Goal: Task Accomplishment & Management: Manage account settings

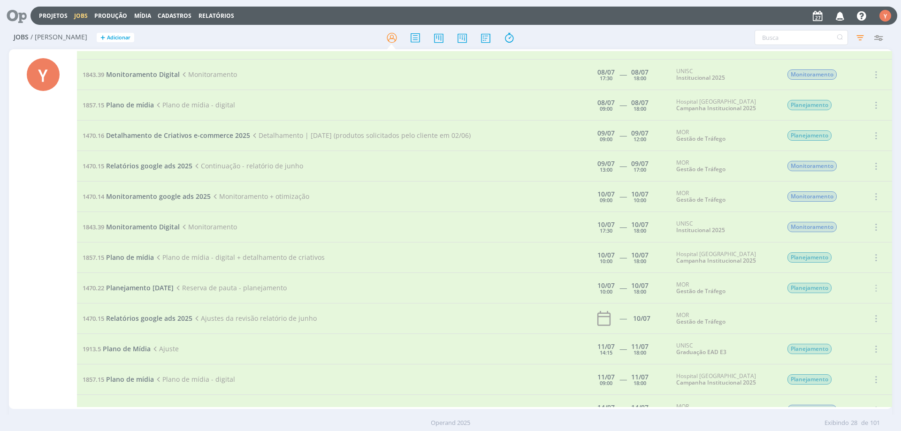
scroll to position [281, 0]
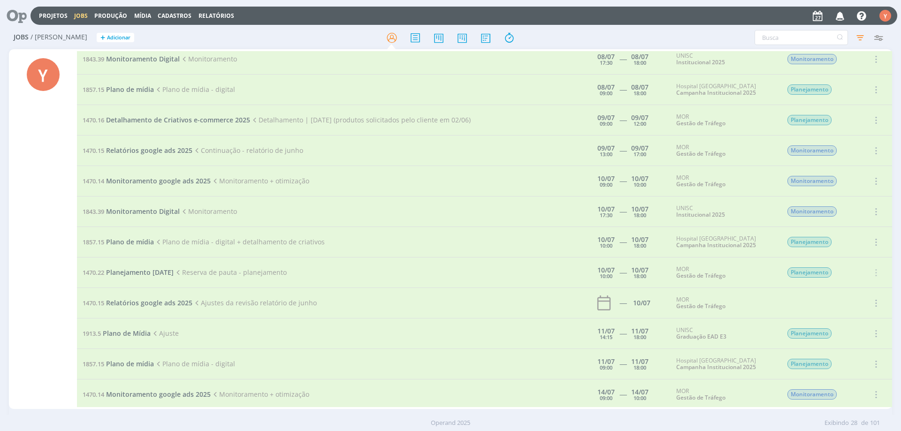
click at [4, 24] on icon at bounding box center [13, 16] width 19 height 18
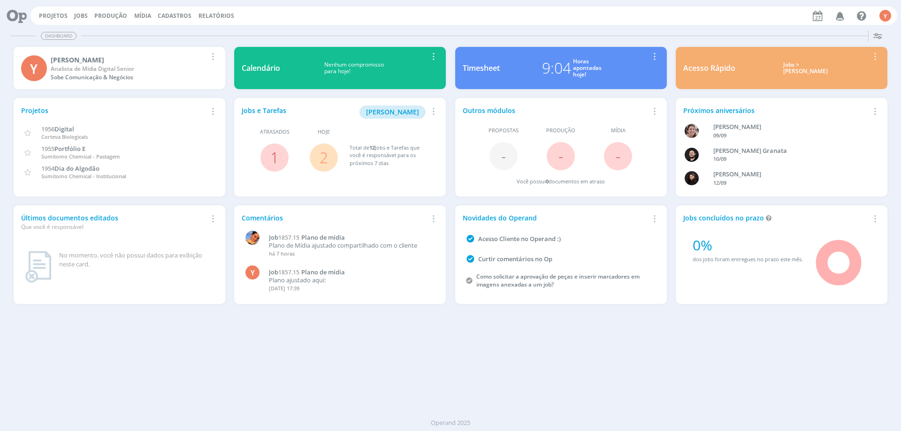
click at [326, 159] on link "2" at bounding box center [323, 157] width 8 height 20
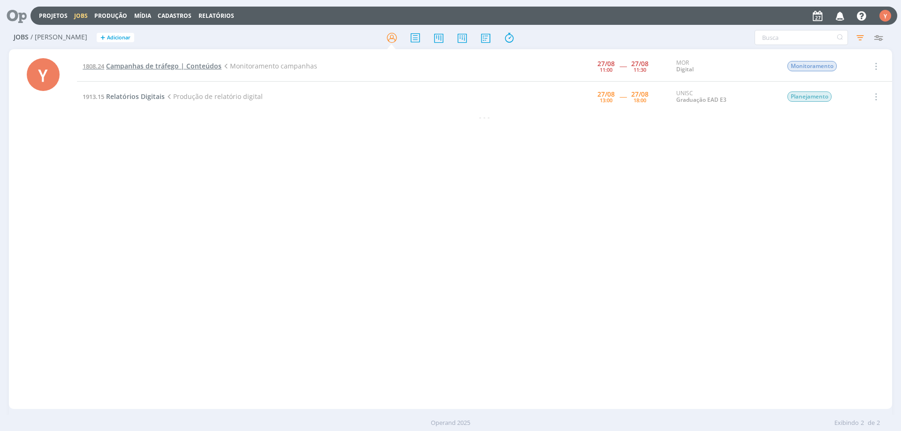
click at [175, 69] on span "Campanhas de tráfego | Conteúdos" at bounding box center [163, 65] width 115 height 9
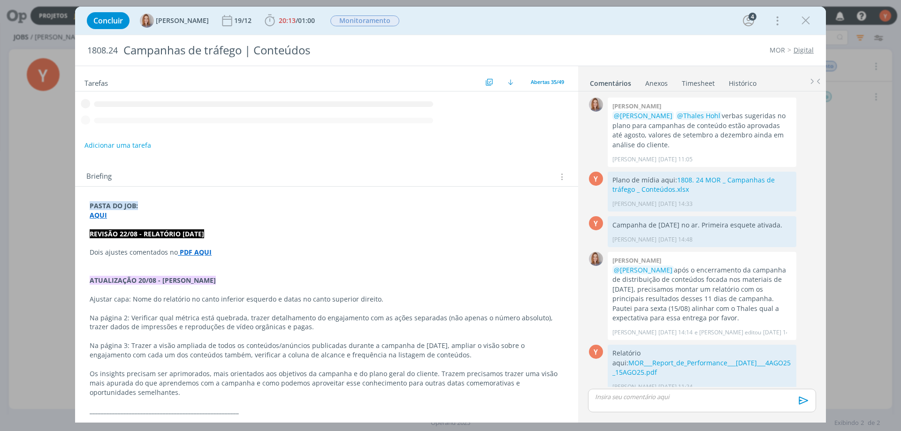
scroll to position [224, 0]
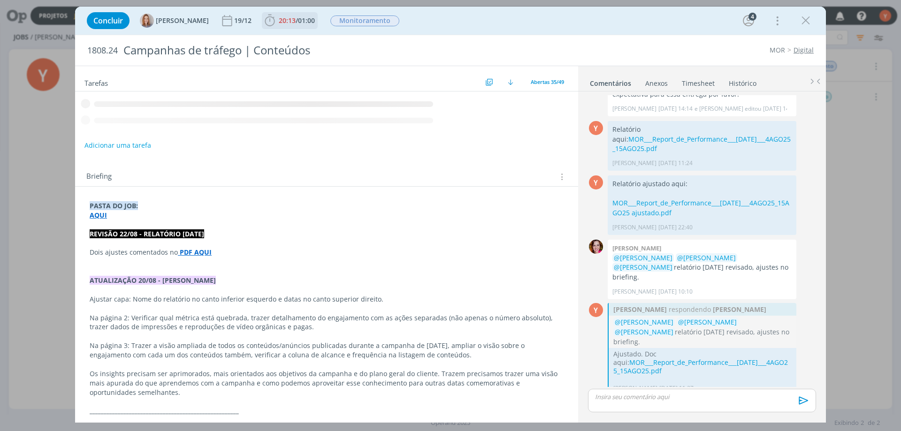
click at [312, 21] on span "01:00" at bounding box center [306, 20] width 17 height 9
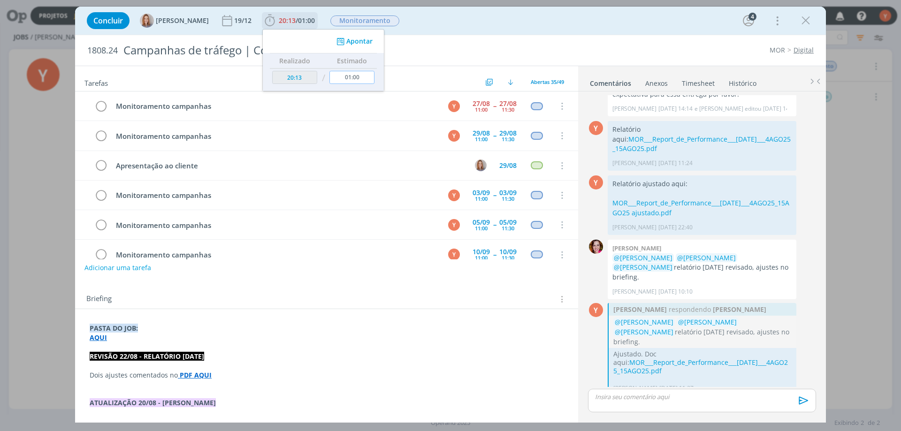
click at [358, 77] on input "01:00" at bounding box center [351, 77] width 45 height 13
click at [357, 77] on input "01:00" at bounding box center [351, 77] width 45 height 13
click at [366, 43] on button "Apontar" at bounding box center [353, 42] width 39 height 10
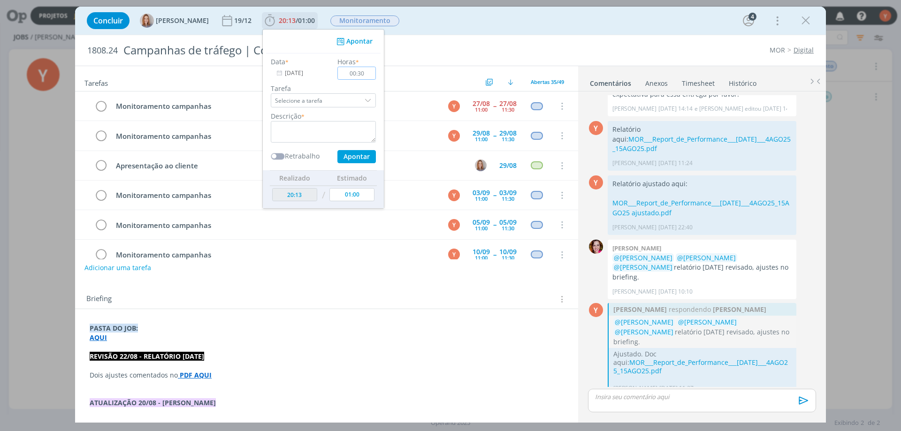
type input "00:30"
click at [333, 136] on textarea "dialog" at bounding box center [323, 132] width 105 height 22
type textarea "Monitoramento"
click at [358, 158] on button "Apontar" at bounding box center [356, 156] width 38 height 13
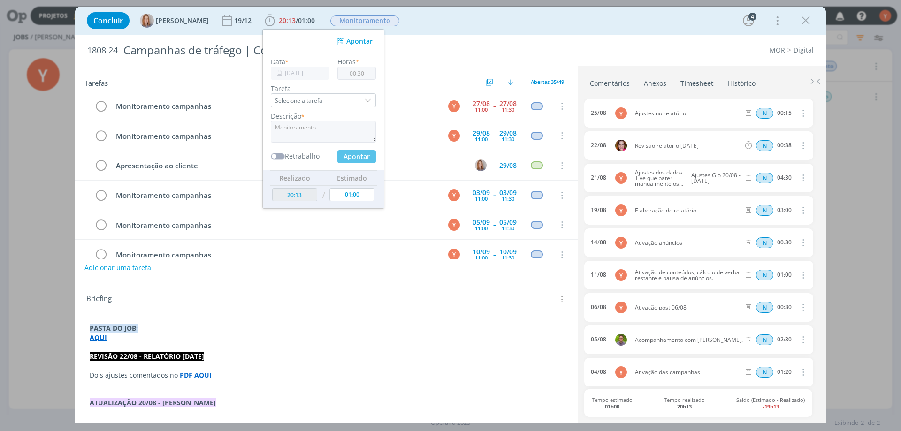
type input "20:43"
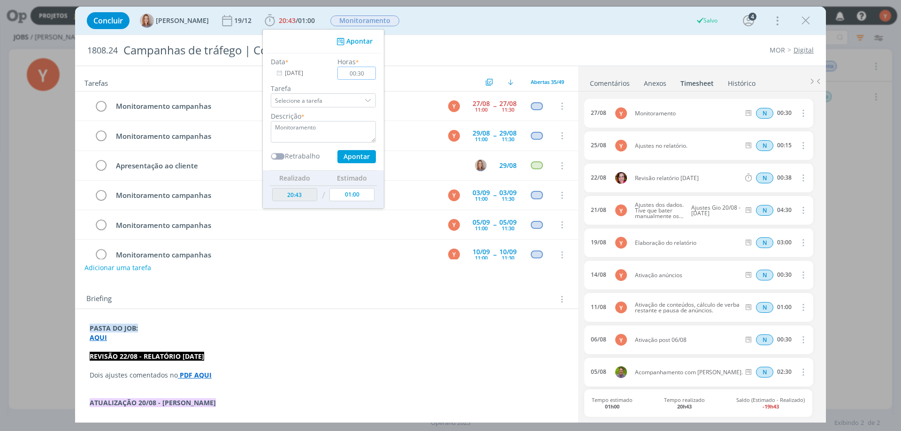
type input "00:00"
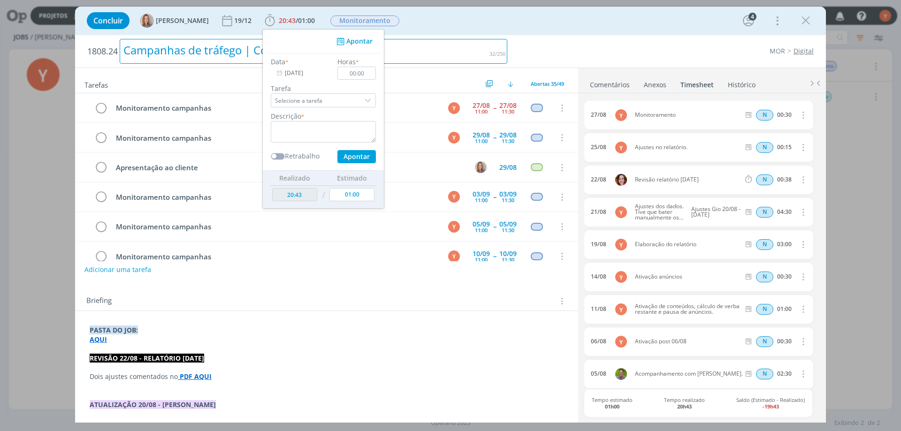
click at [499, 52] on div "Campanhas de tráfego | Conteúdos" at bounding box center [313, 51] width 387 height 25
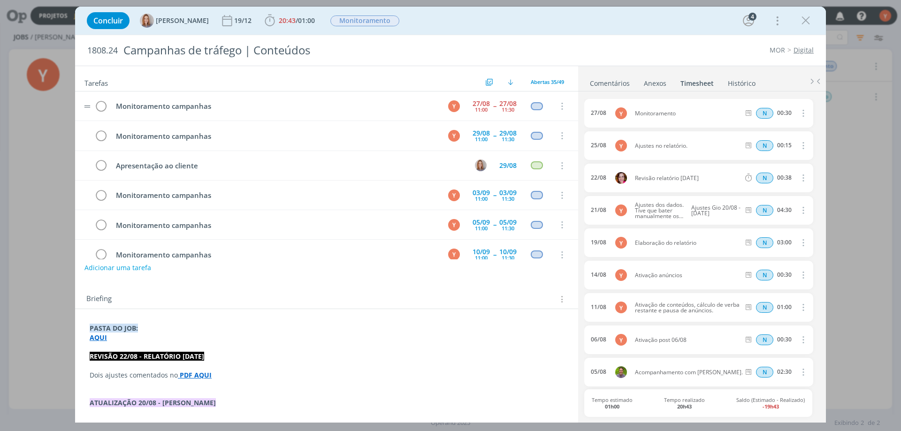
drag, startPoint x: 91, startPoint y: 104, endPoint x: 100, endPoint y: 105, distance: 9.0
click at [93, 104] on tr "Monitoramento campanhas Y [DATE] 11:00 -- [DATE] 11:30 Cancelar" at bounding box center [326, 106] width 503 height 30
click at [100, 105] on icon "dialog" at bounding box center [100, 106] width 13 height 14
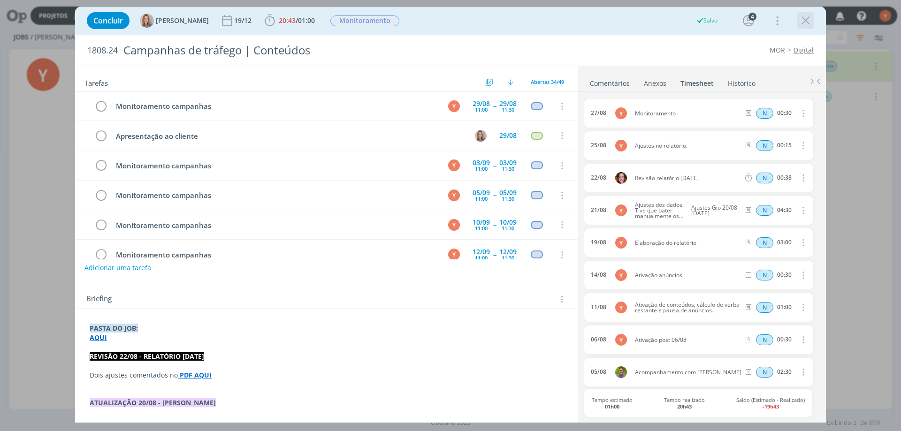
click at [800, 21] on icon "dialog" at bounding box center [805, 21] width 14 height 14
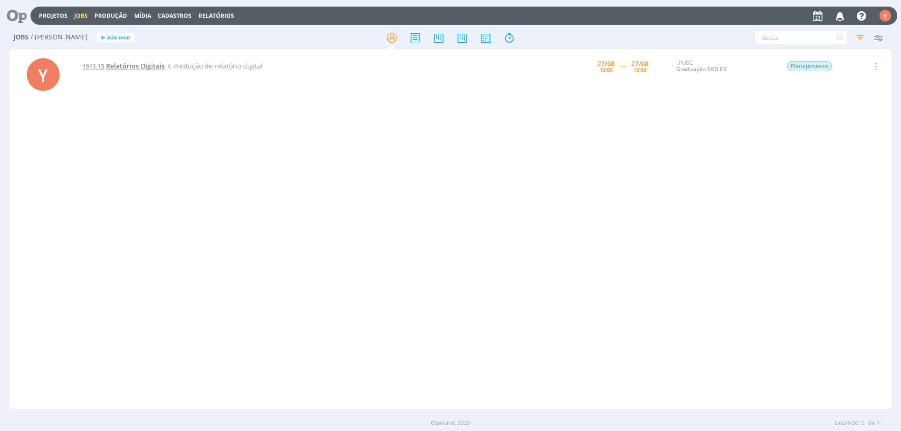
click at [114, 68] on span "Relatórios Digitais" at bounding box center [135, 65] width 59 height 9
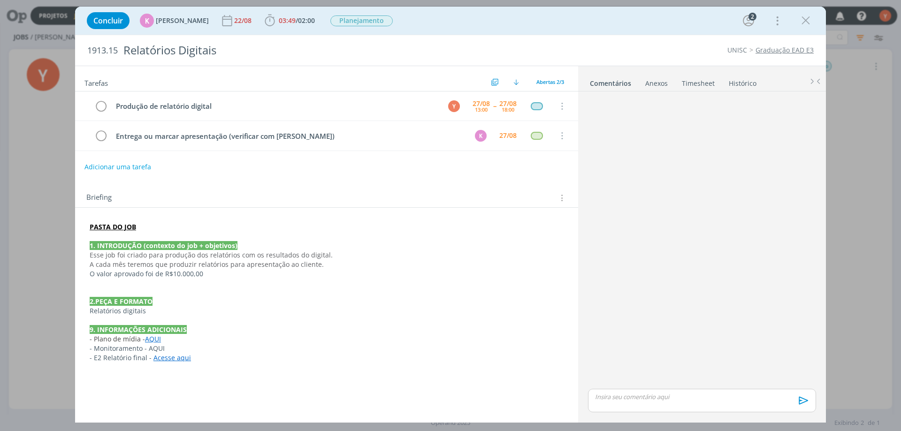
click at [687, 88] on link "Timesheet" at bounding box center [698, 82] width 34 height 14
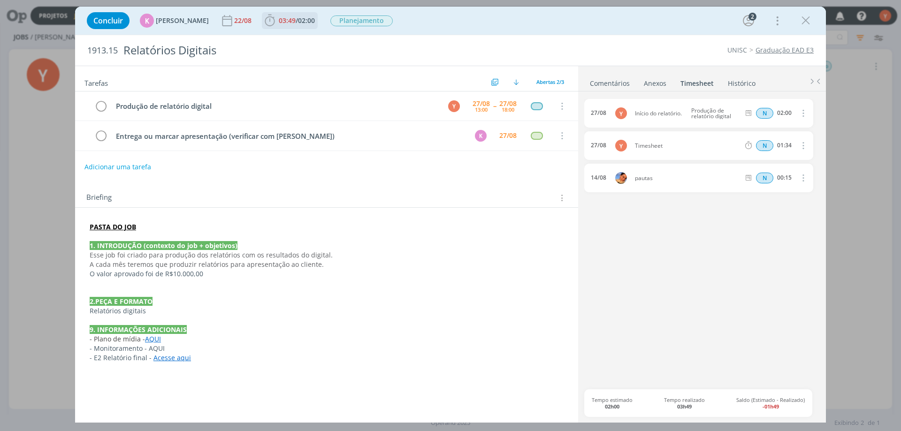
click at [268, 16] on icon "dialog" at bounding box center [270, 21] width 14 height 14
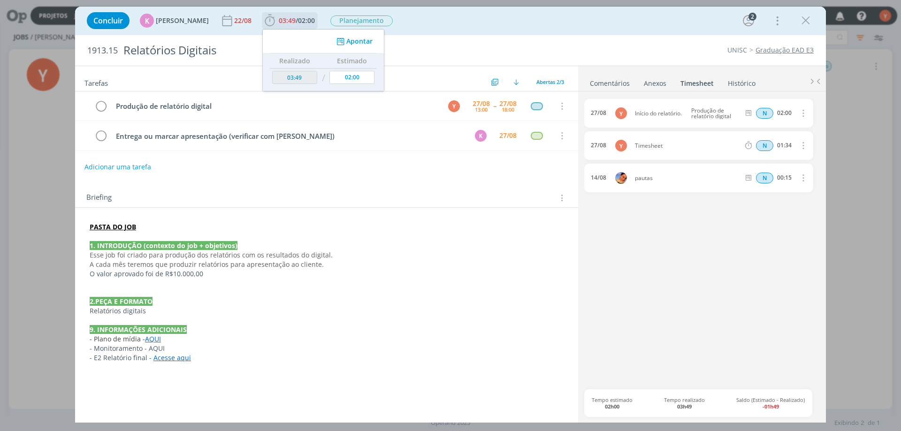
click at [350, 38] on button "Apontar" at bounding box center [353, 42] width 39 height 10
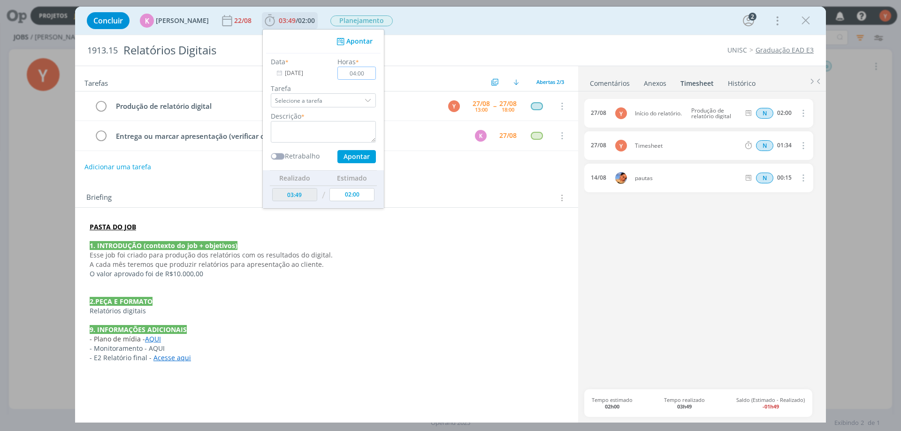
type input "04:00"
click at [362, 103] on div "dialog" at bounding box center [369, 100] width 14 height 14
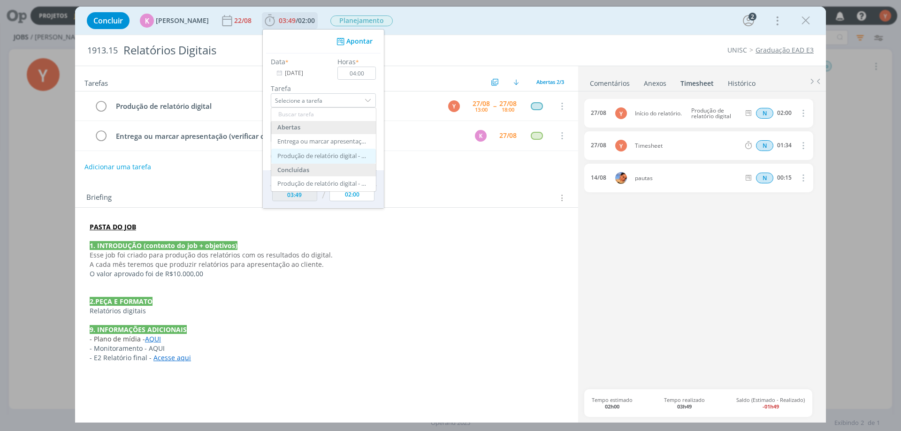
click at [323, 160] on div "Produção de relatório digital - [PERSON_NAME]" at bounding box center [323, 156] width 105 height 15
type input "Produção de relatório digital"
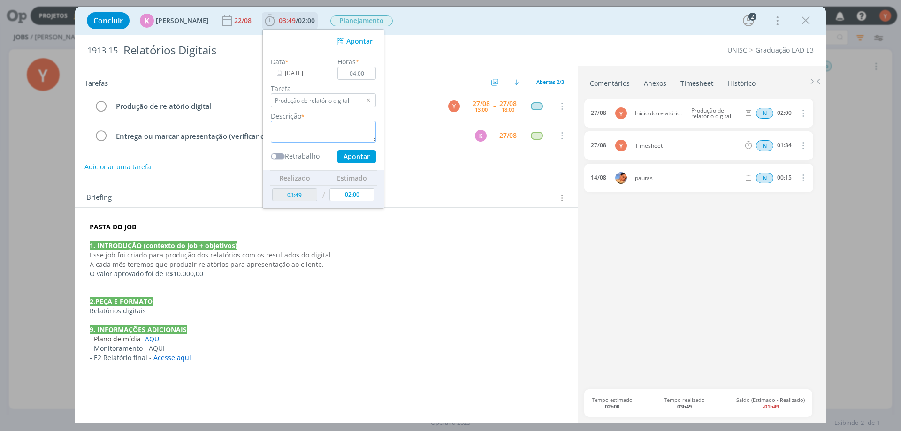
click at [324, 134] on textarea "dialog" at bounding box center [323, 132] width 105 height 22
type textarea "Produção do relatório"
click at [355, 154] on button "Apontar" at bounding box center [356, 156] width 38 height 13
type input "07:49"
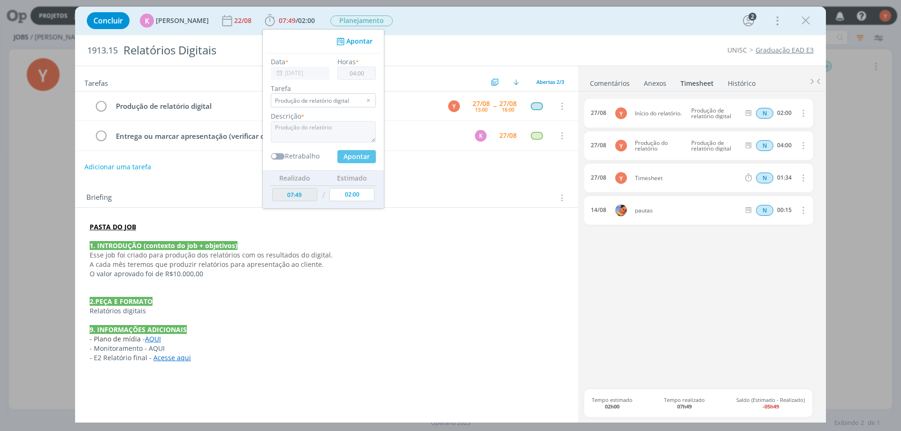
type input "00:00"
click at [692, 270] on div "27/08 Y Início do relatório. Produção de relatório digital N 02:00 Excluir Edit…" at bounding box center [701, 244] width 235 height 290
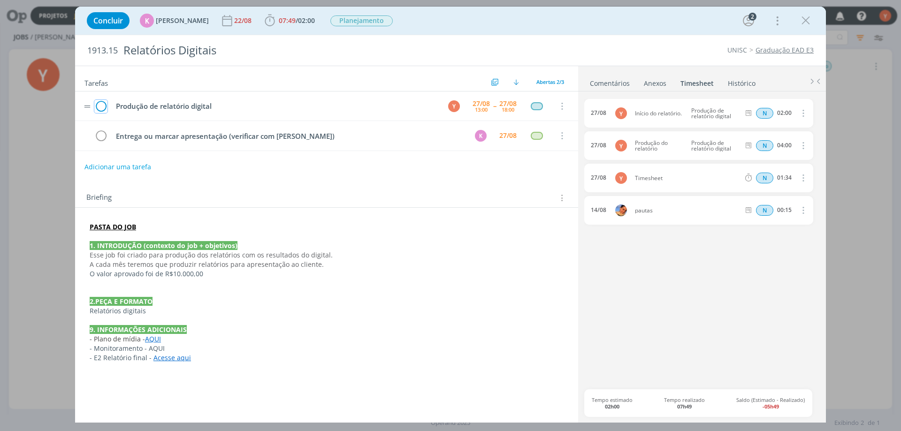
click at [104, 106] on icon "dialog" at bounding box center [100, 106] width 13 height 14
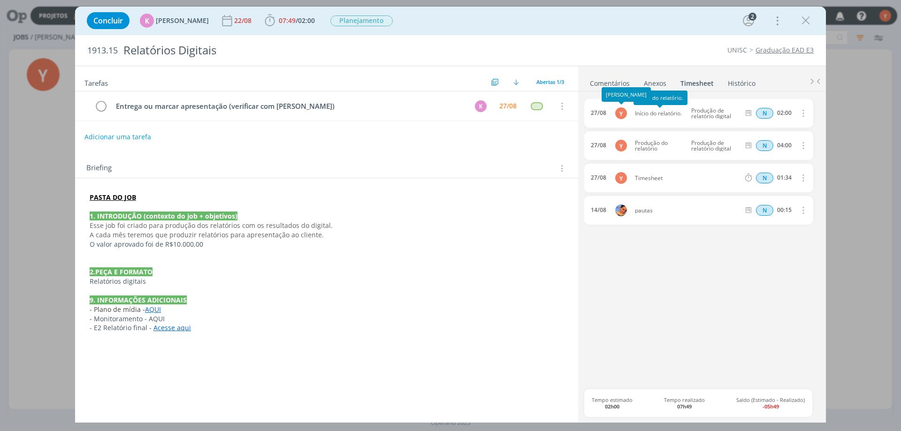
click at [599, 92] on div "27/08 Y Início do relatório. Produção de relatório digital N 02:00 Excluir Edit…" at bounding box center [701, 255] width 235 height 329
click at [601, 83] on link "Comentários" at bounding box center [609, 82] width 41 height 14
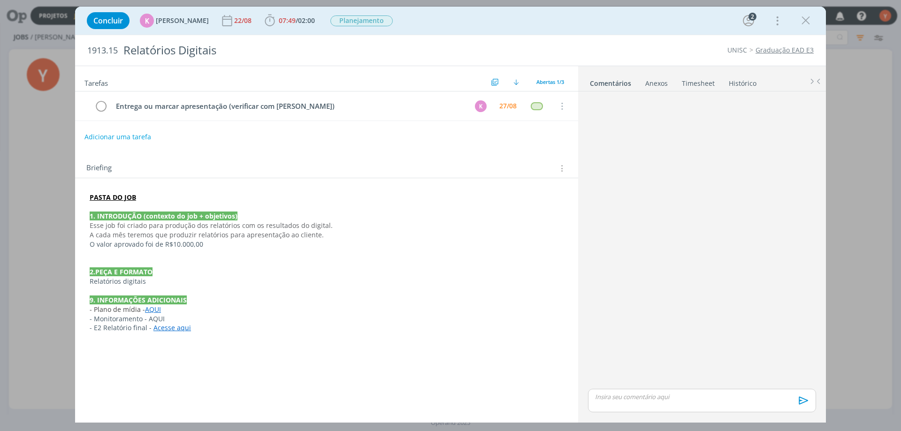
click at [639, 397] on p "dialog" at bounding box center [701, 397] width 213 height 8
click at [684, 382] on p "dialog" at bounding box center [701, 379] width 213 height 8
click at [637, 380] on p "dialog" at bounding box center [701, 379] width 213 height 8
click at [653, 376] on p "TIve alguns empecilhos" at bounding box center [701, 379] width 213 height 8
click at [686, 378] on p "TIve alguns empecilhos" at bounding box center [701, 379] width 213 height 8
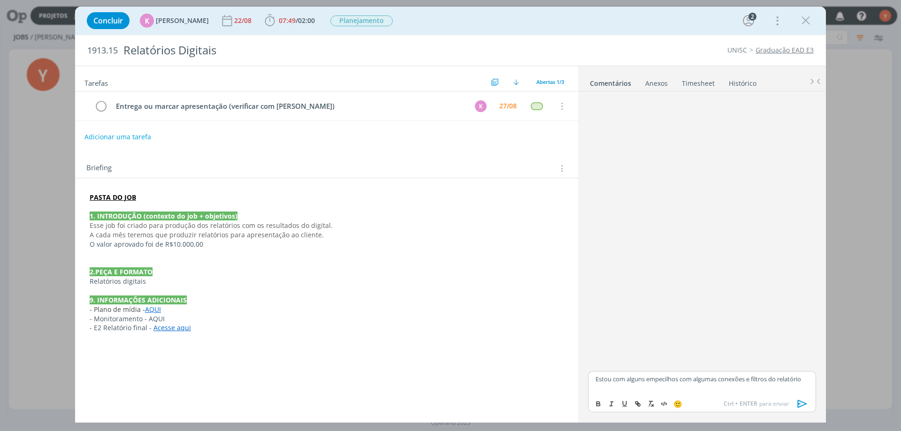
click at [777, 383] on p "Estou com alguns empecilhos com algumas conexões e filtros do relatório" at bounding box center [701, 379] width 213 height 8
click at [799, 381] on p "Estou com alguns empecilhos com algumas conexões e filtros do relatório" at bounding box center [701, 379] width 213 height 8
click at [803, 381] on p "Estou com alguns empecilhos com algumas conexões e filtros do relatório" at bounding box center [701, 379] width 213 height 8
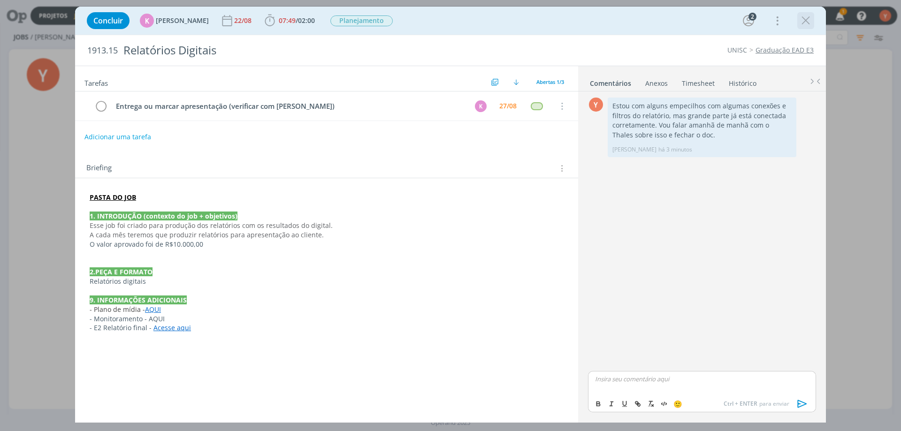
click at [809, 23] on icon "dialog" at bounding box center [805, 21] width 14 height 14
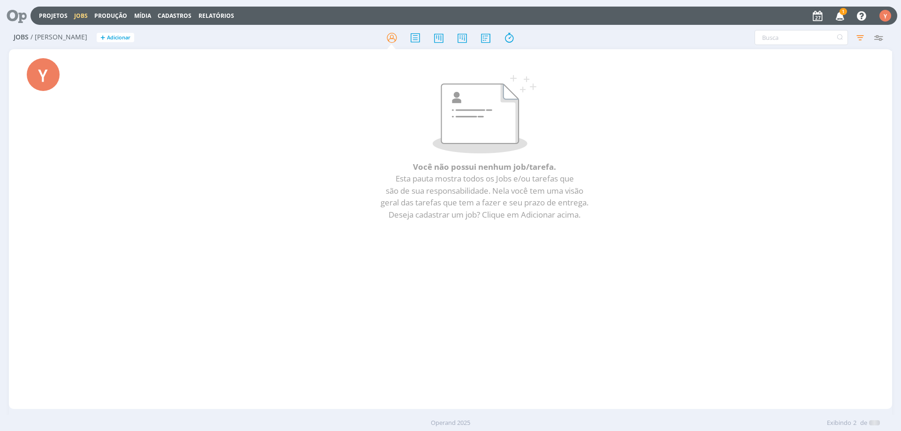
click at [840, 13] on span "1" at bounding box center [843, 11] width 8 height 7
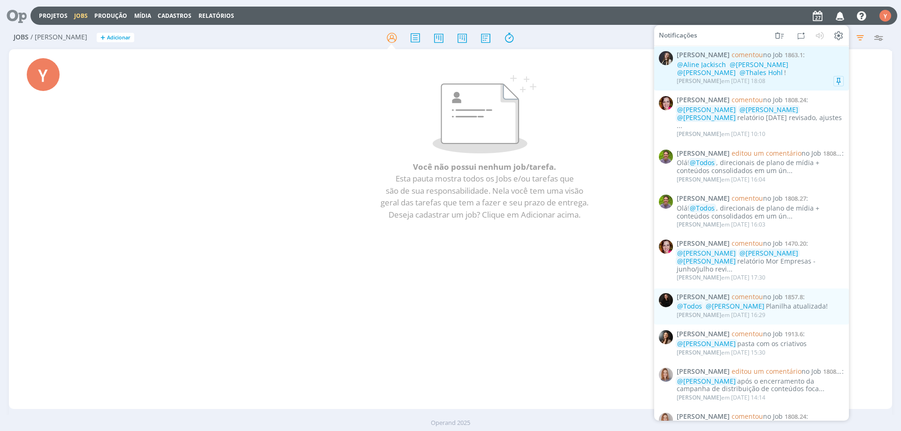
click at [807, 81] on div "[PERSON_NAME] em [DATE] 18:08" at bounding box center [759, 80] width 167 height 9
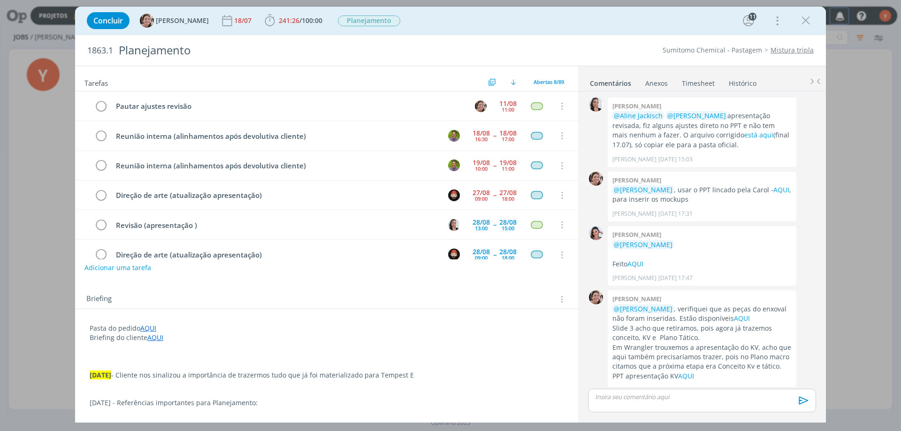
scroll to position [1206, 0]
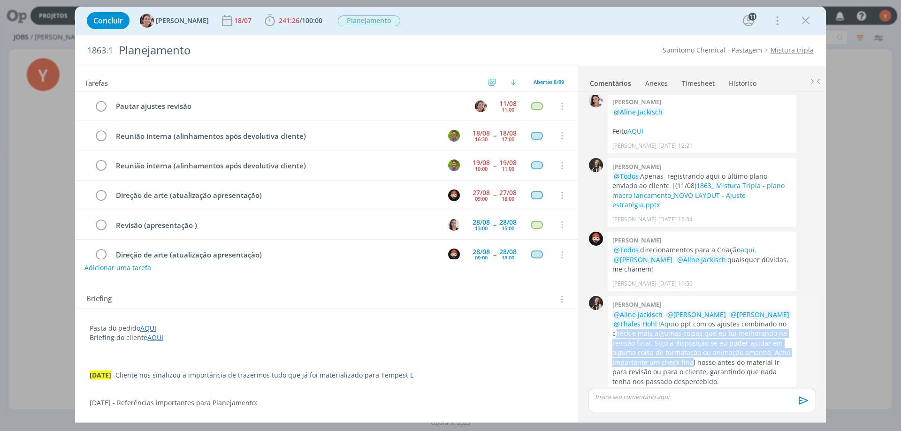
drag, startPoint x: 615, startPoint y: 315, endPoint x: 691, endPoint y: 339, distance: 79.7
click at [691, 339] on p "@[PERSON_NAME] @[PERSON_NAME] @[PERSON_NAME] @Thales Hohl ! Aqui o ppt com os a…" at bounding box center [701, 348] width 179 height 77
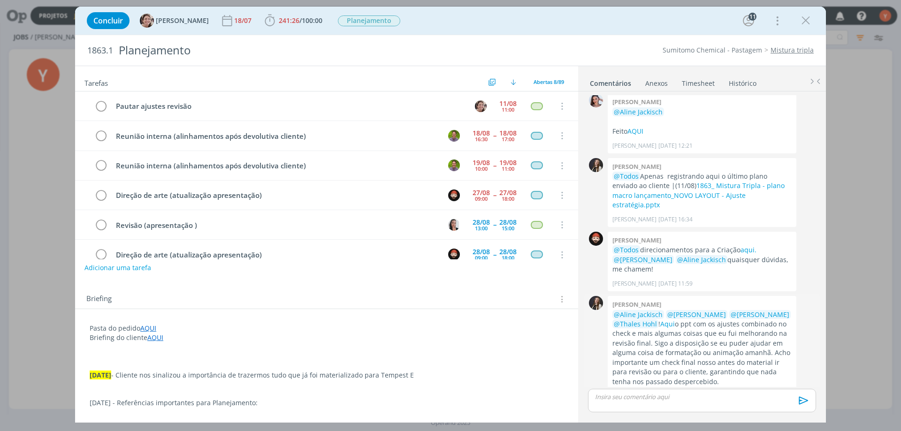
click at [784, 391] on div "👍" at bounding box center [785, 396] width 9 height 11
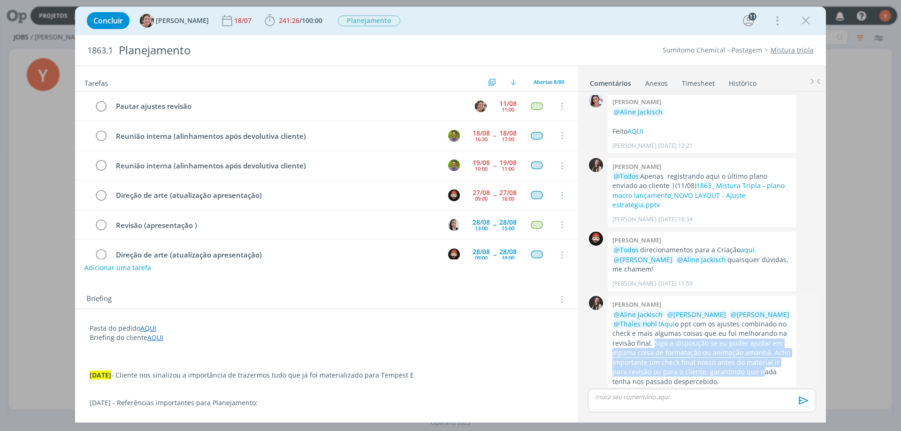
drag, startPoint x: 652, startPoint y: 321, endPoint x: 759, endPoint y: 353, distance: 111.6
click at [759, 353] on p "@[PERSON_NAME] @[PERSON_NAME] @[PERSON_NAME] @Thales Hohl ! Aqui o ppt com os a…" at bounding box center [701, 348] width 179 height 77
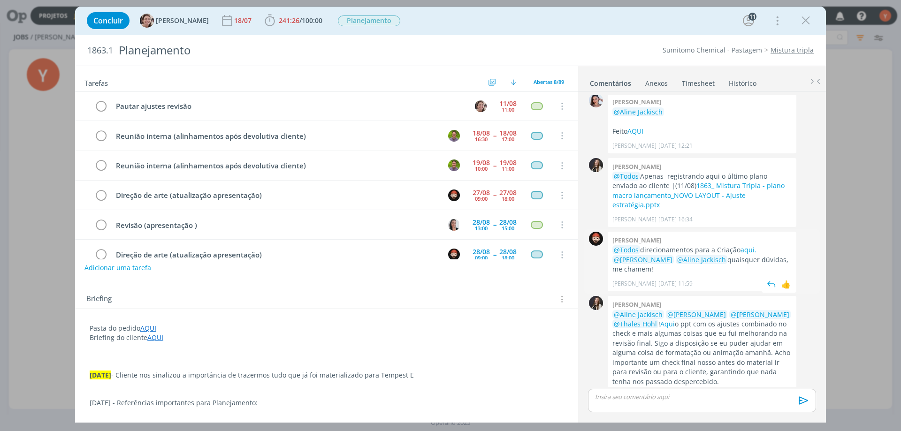
click at [728, 245] on p "@Todos direcionamentos para a Criação aqui. @[PERSON_NAME] @Aline Jackisch quai…" at bounding box center [701, 259] width 179 height 29
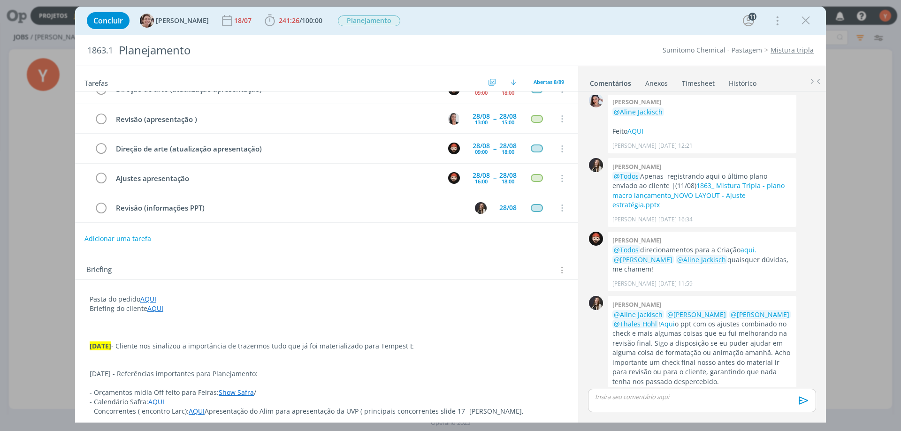
scroll to position [47, 0]
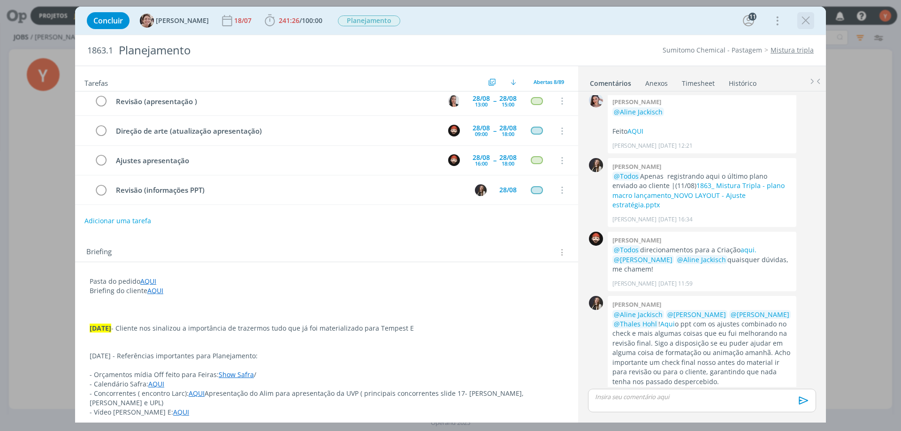
click at [800, 23] on icon "dialog" at bounding box center [805, 21] width 14 height 14
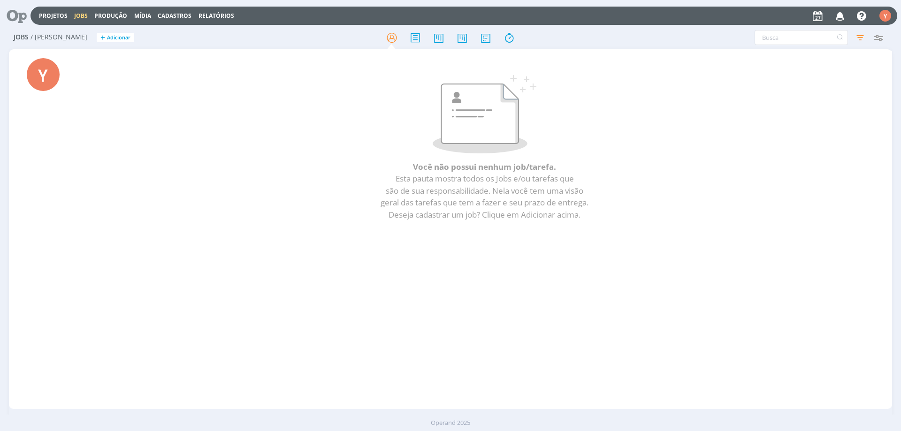
click at [74, 15] on link "Jobs" at bounding box center [81, 16] width 14 height 8
